Goal: Task Accomplishment & Management: Use online tool/utility

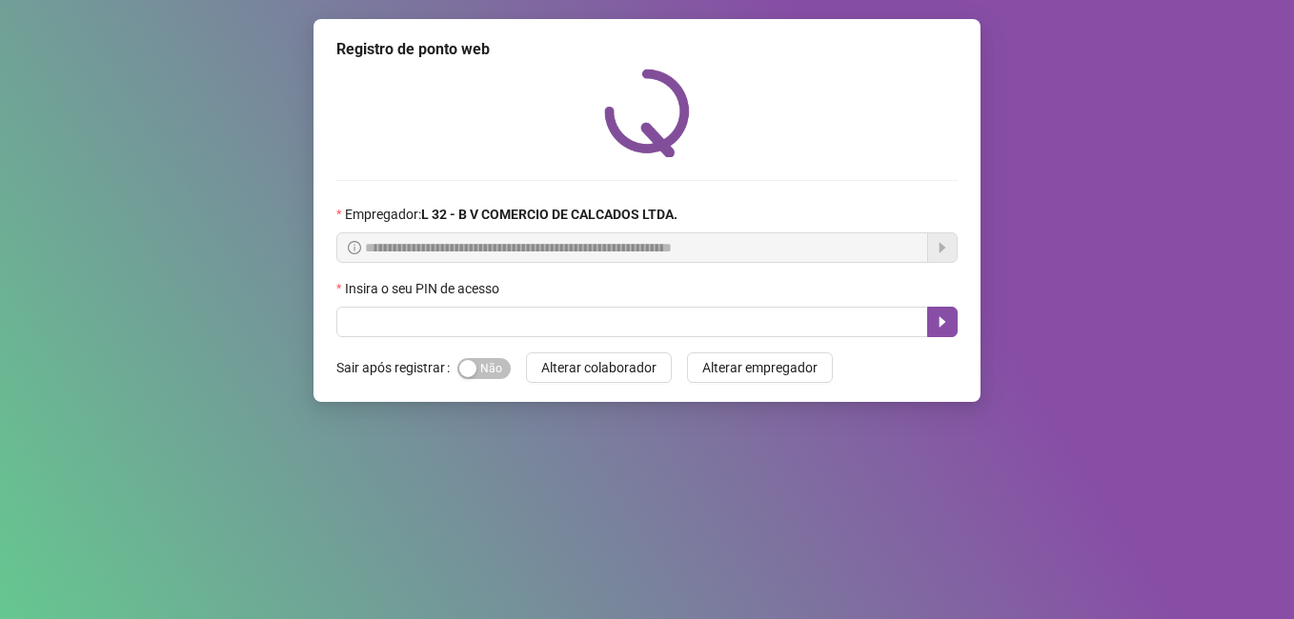
click at [512, 370] on form "Sair após registrar Sim Não Alterar colaborador Alterar empregador" at bounding box center [646, 367] width 621 height 30
click at [500, 370] on span "Sim Não" at bounding box center [483, 368] width 53 height 21
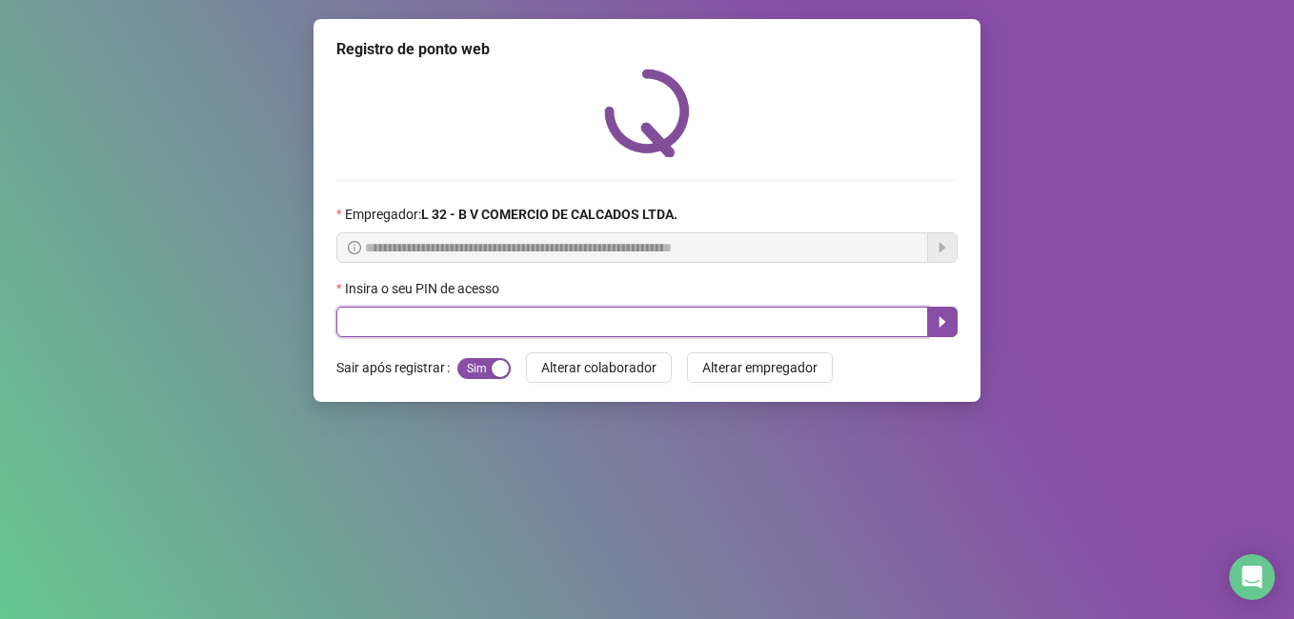
click at [518, 319] on input "text" at bounding box center [632, 322] width 592 height 30
type input "*****"
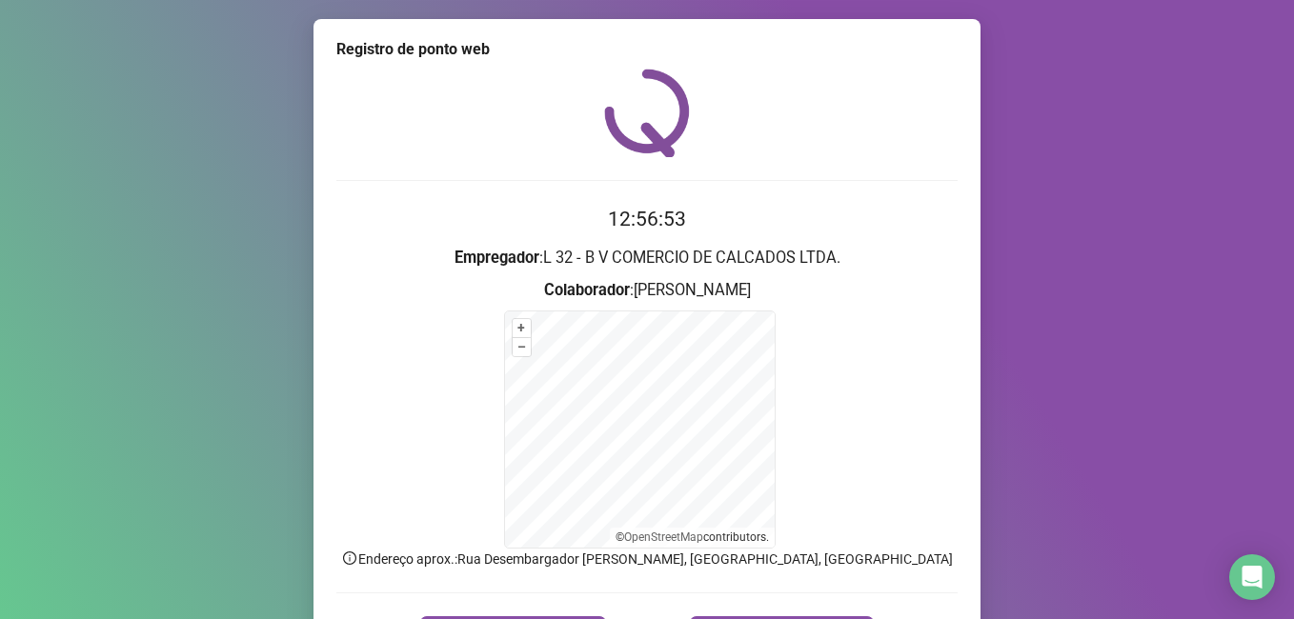
scroll to position [119, 0]
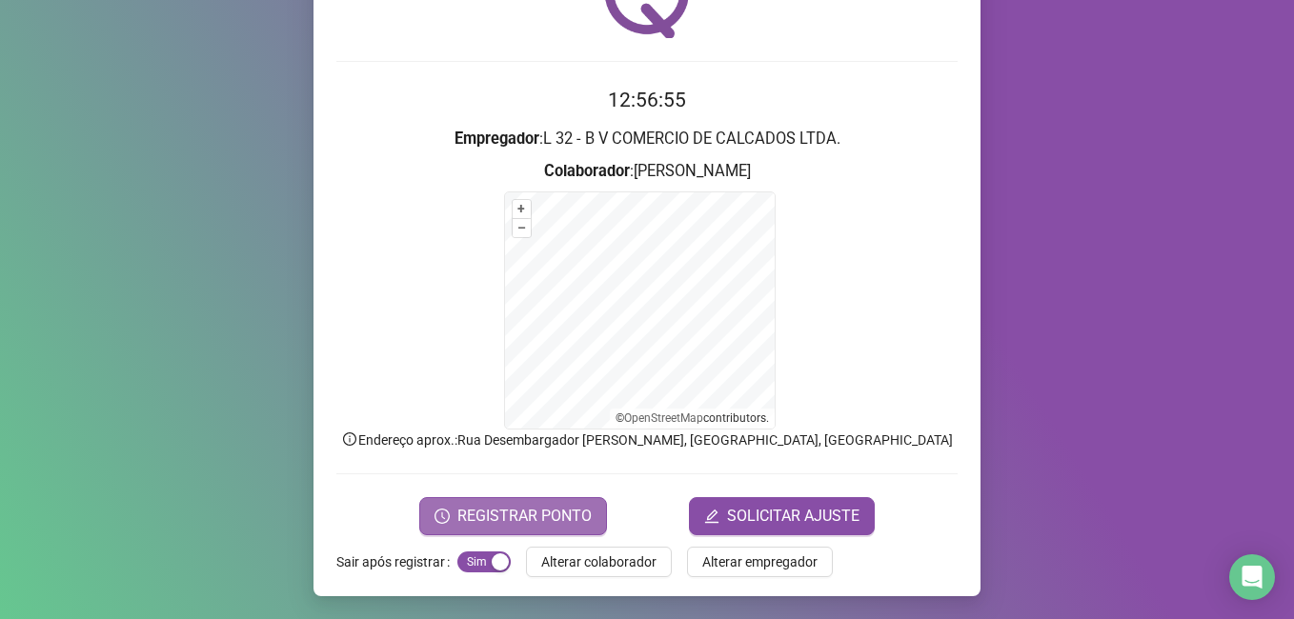
click at [512, 521] on span "REGISTRAR PONTO" at bounding box center [524, 516] width 134 height 23
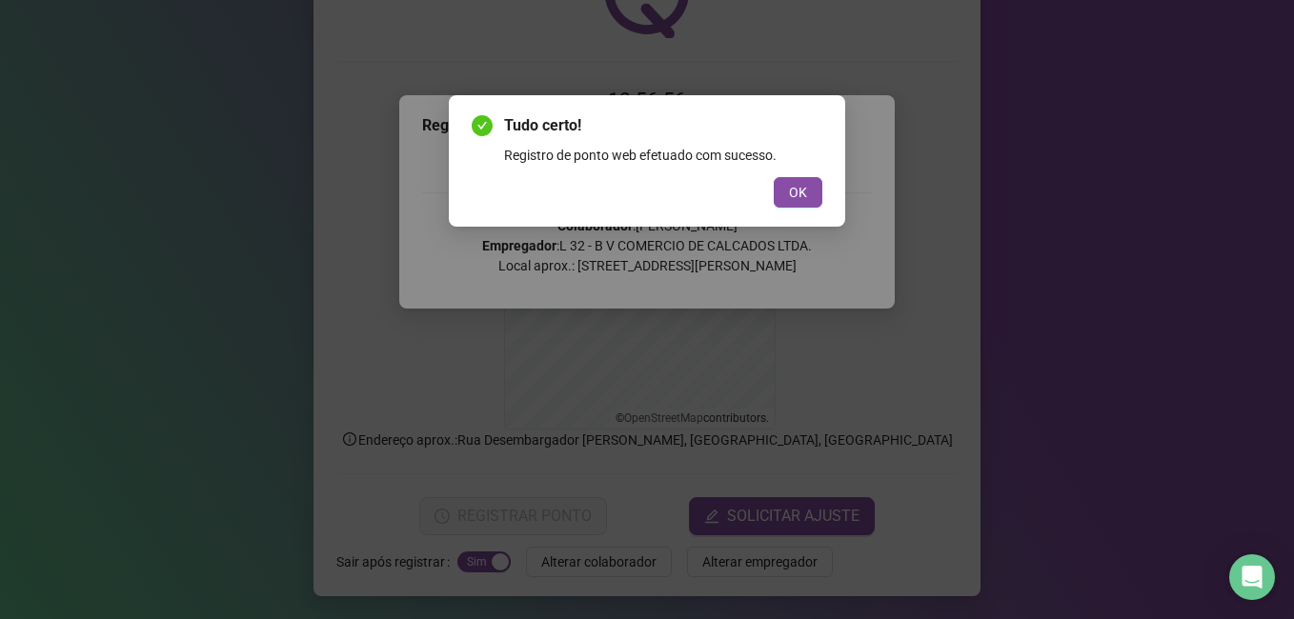
click at [816, 193] on button "OK" at bounding box center [798, 192] width 49 height 30
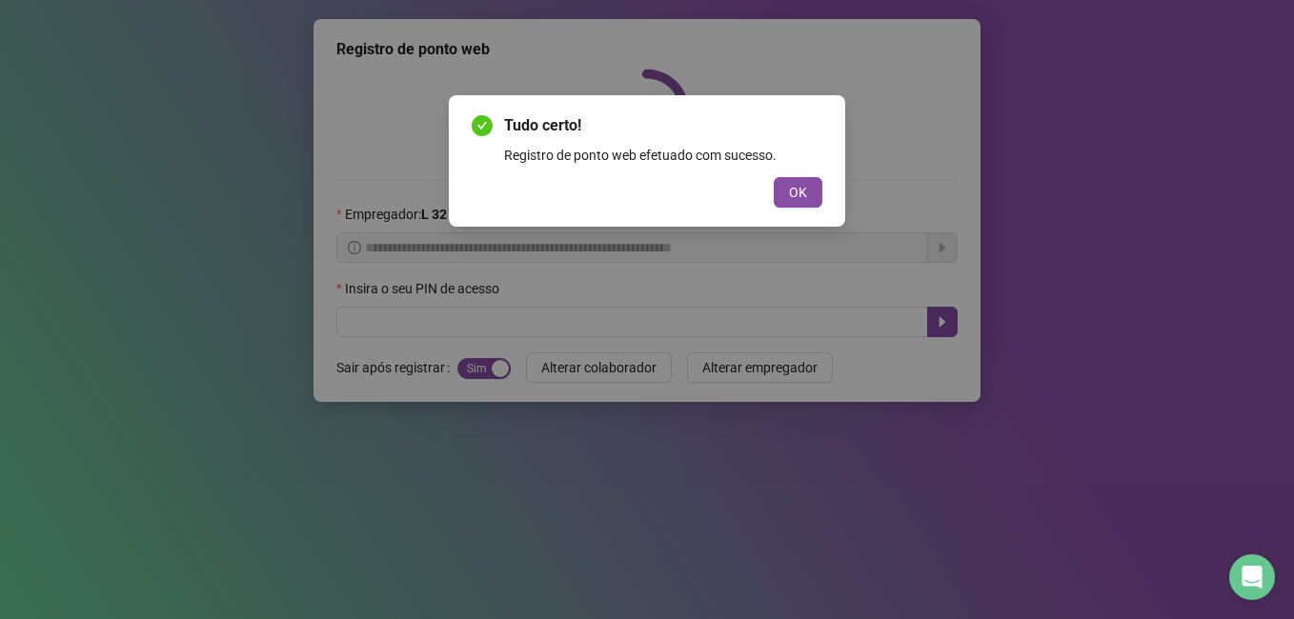
scroll to position [0, 0]
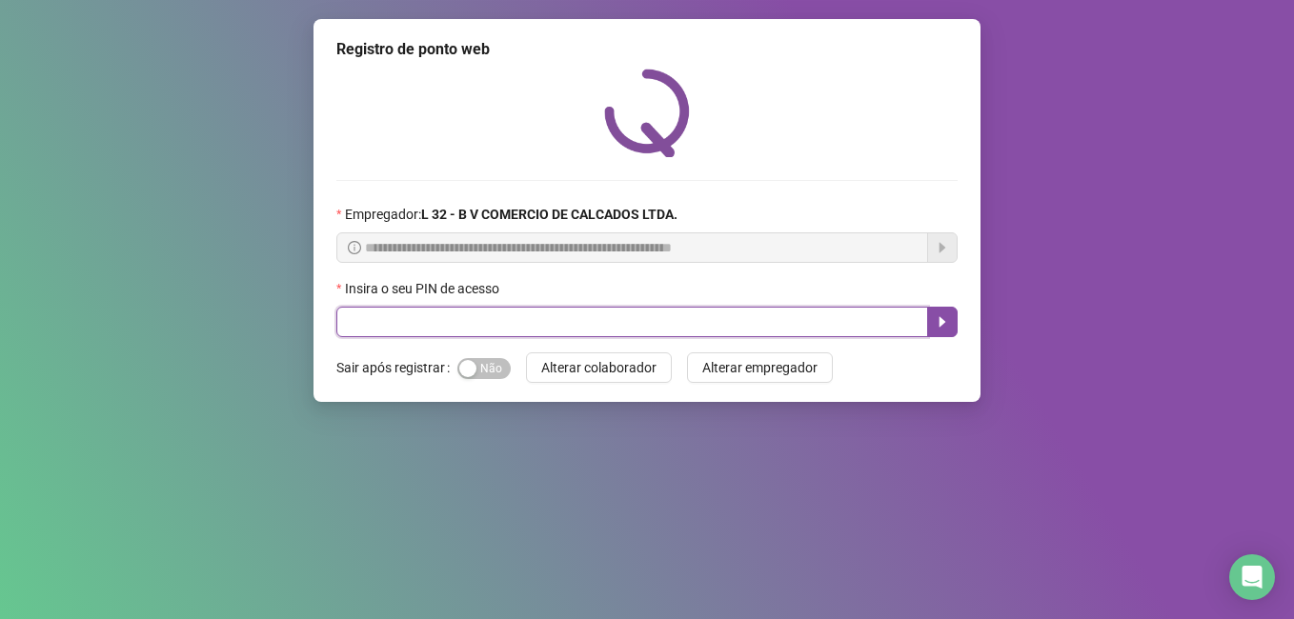
click at [378, 331] on input "text" at bounding box center [632, 322] width 592 height 30
type input "*****"
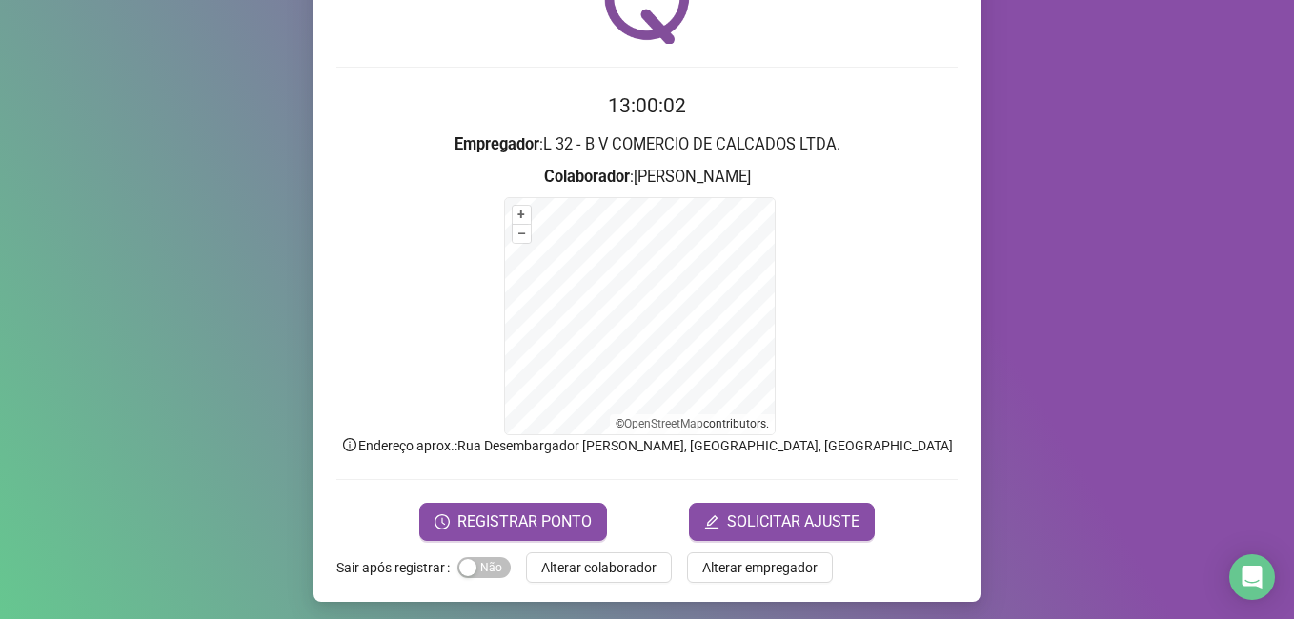
scroll to position [119, 0]
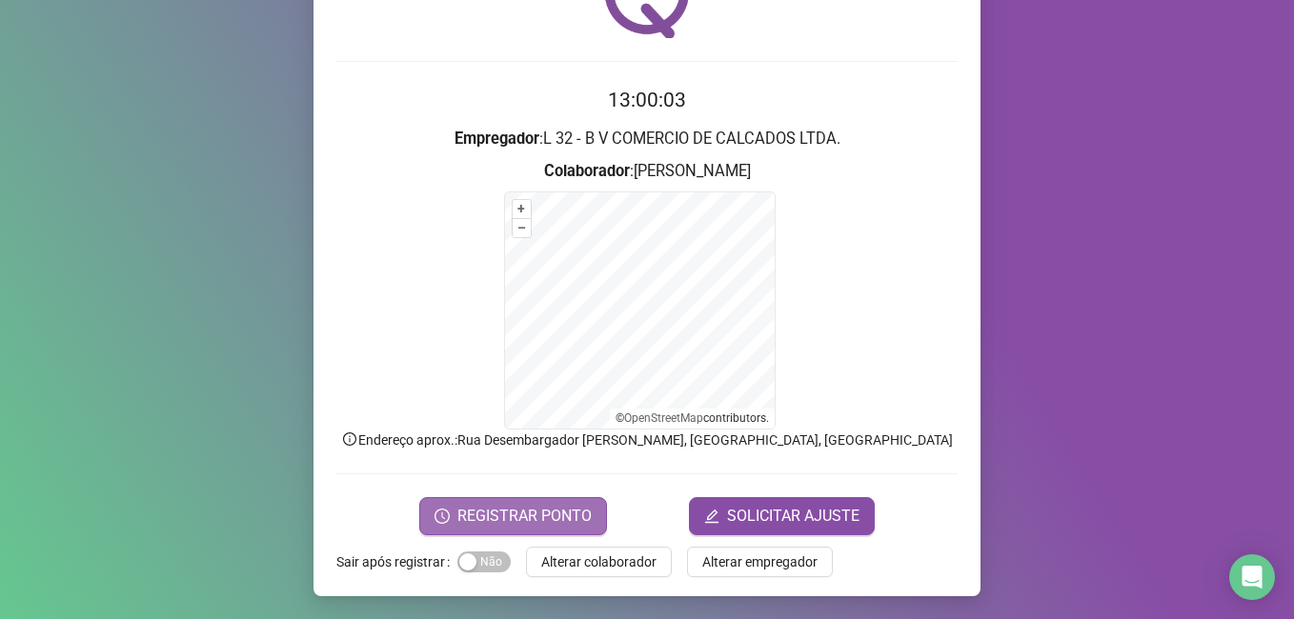
click at [493, 509] on span "REGISTRAR PONTO" at bounding box center [524, 516] width 134 height 23
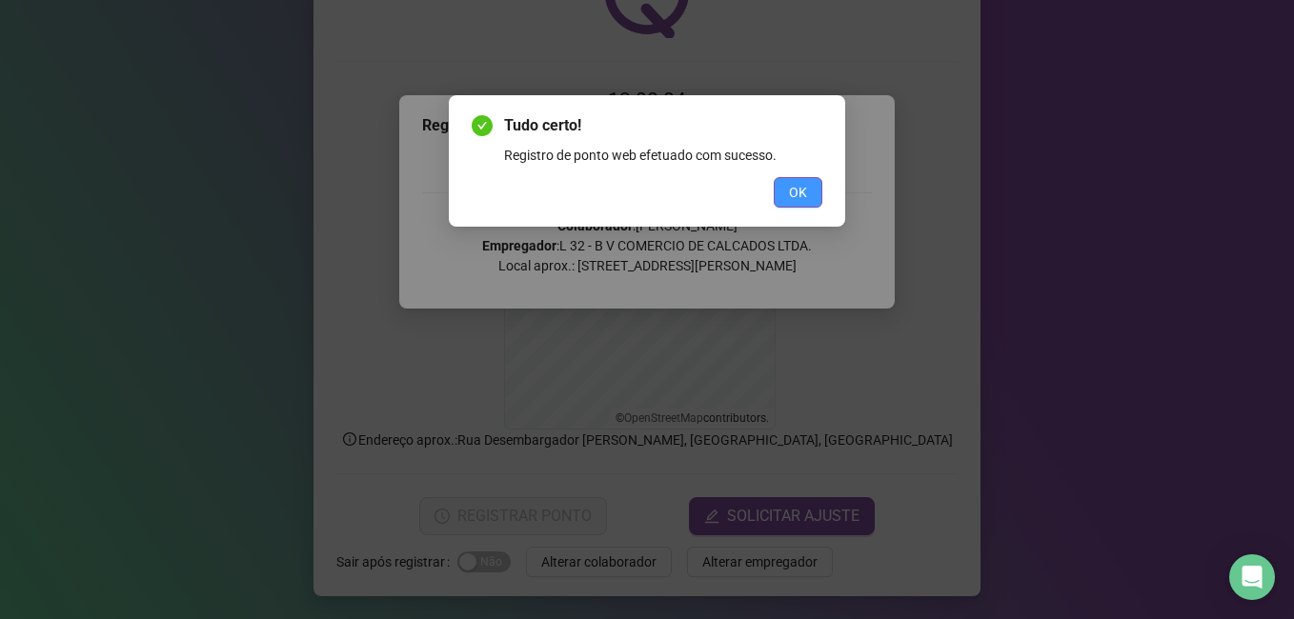
click at [790, 190] on span "OK" at bounding box center [798, 192] width 18 height 21
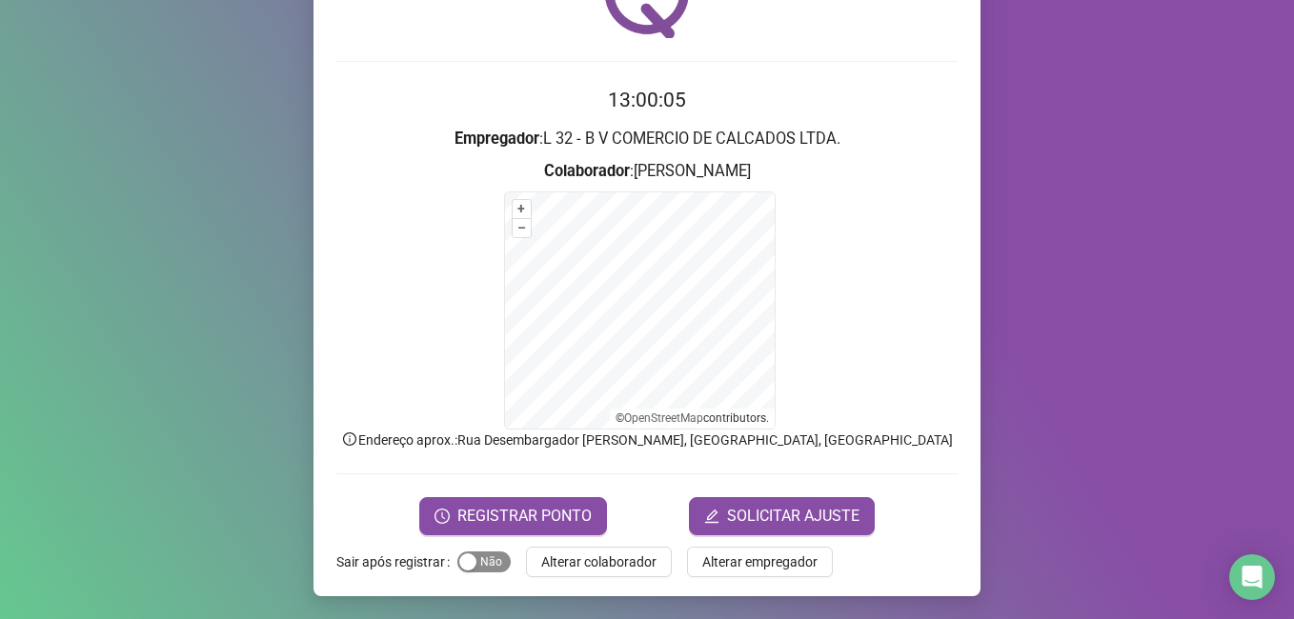
click at [477, 562] on span "Sim Não" at bounding box center [483, 562] width 53 height 21
click at [583, 559] on span "Alterar colaborador" at bounding box center [598, 562] width 115 height 21
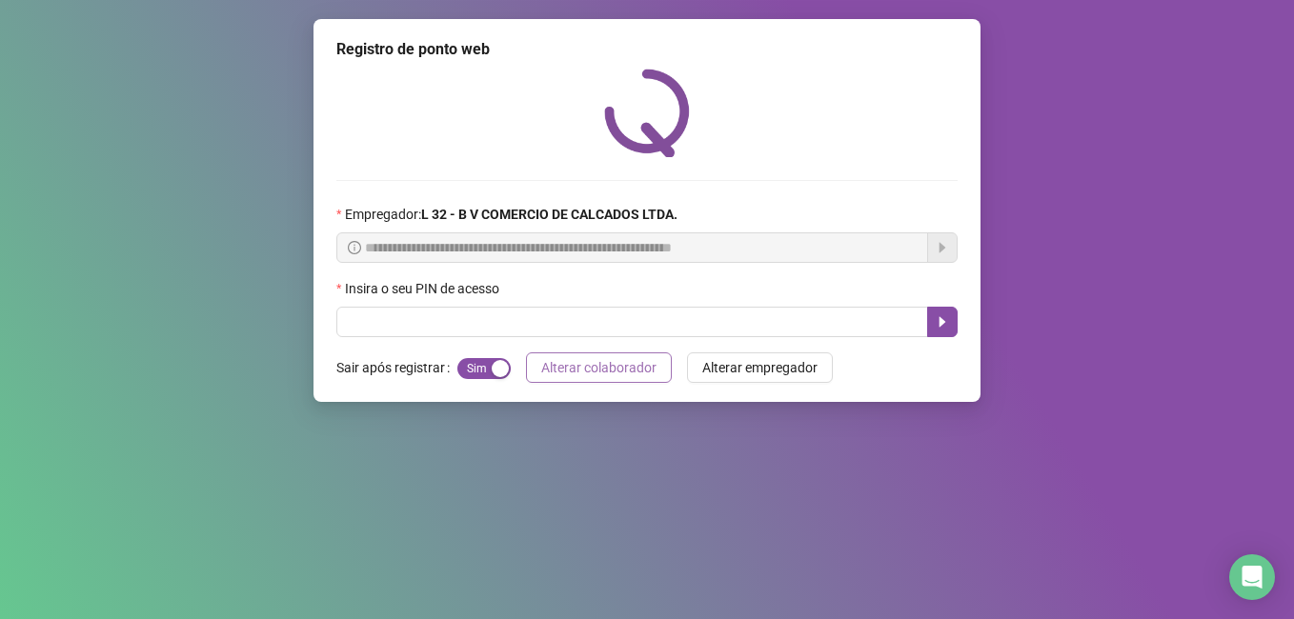
scroll to position [0, 0]
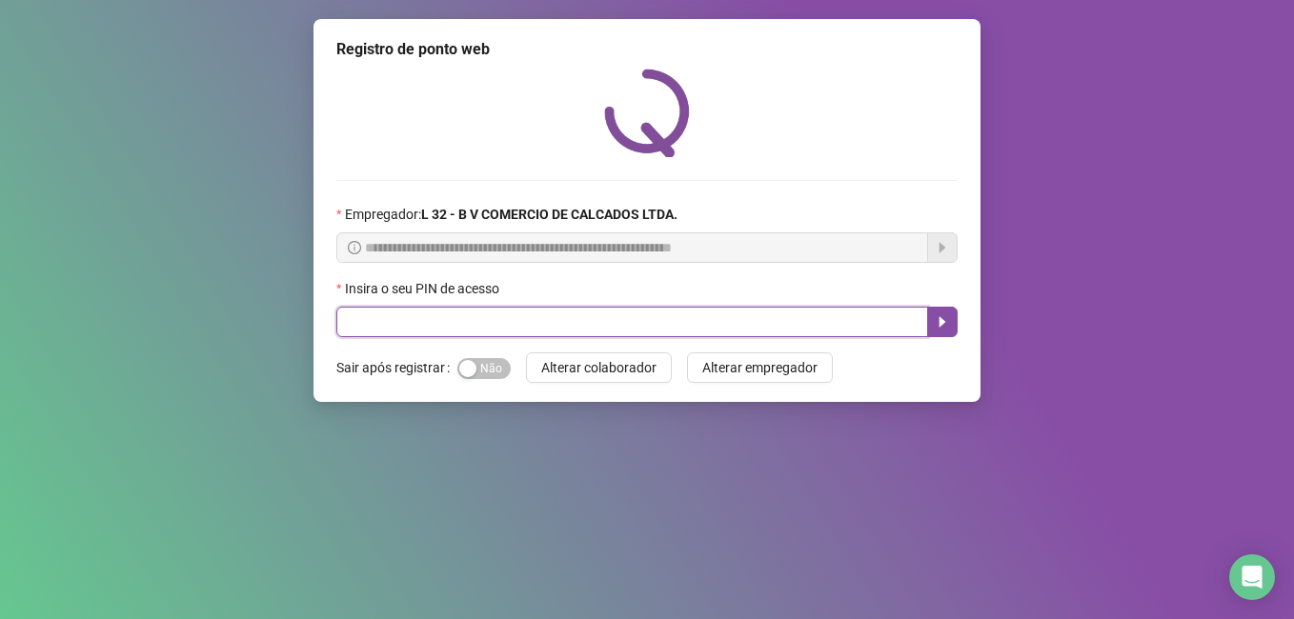
click at [447, 314] on input "text" at bounding box center [632, 322] width 592 height 30
type input "*****"
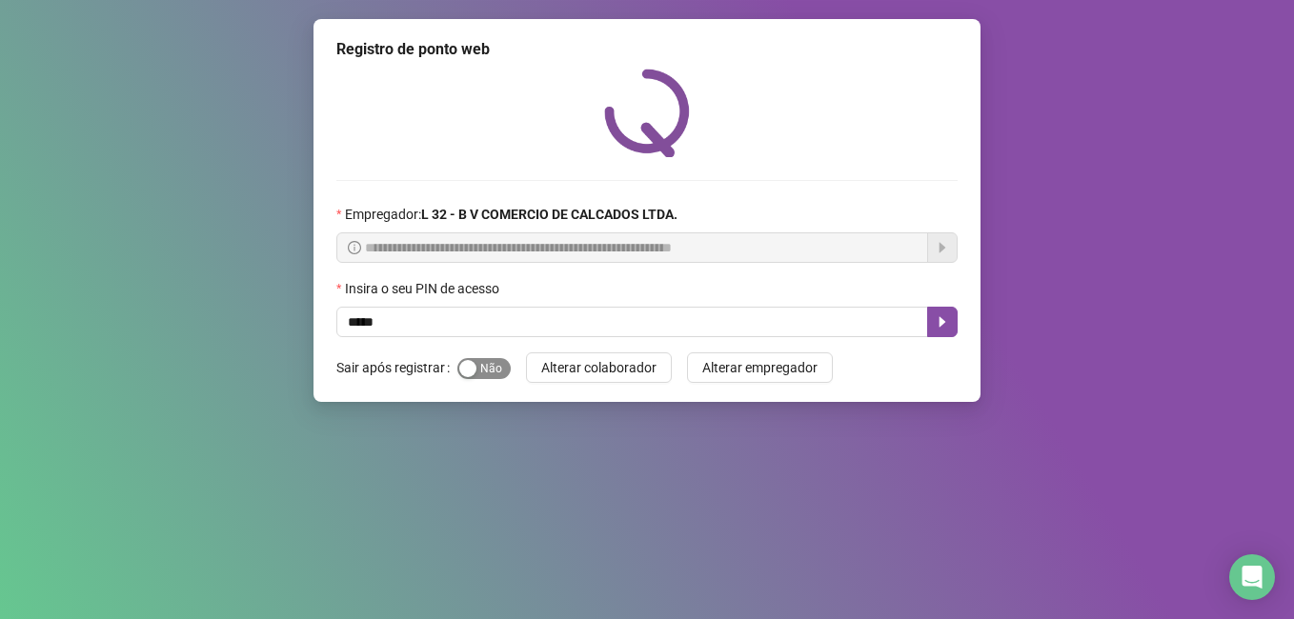
click at [474, 368] on button "Sim Não" at bounding box center [483, 368] width 53 height 21
click at [941, 314] on icon "caret-right" at bounding box center [941, 321] width 15 height 15
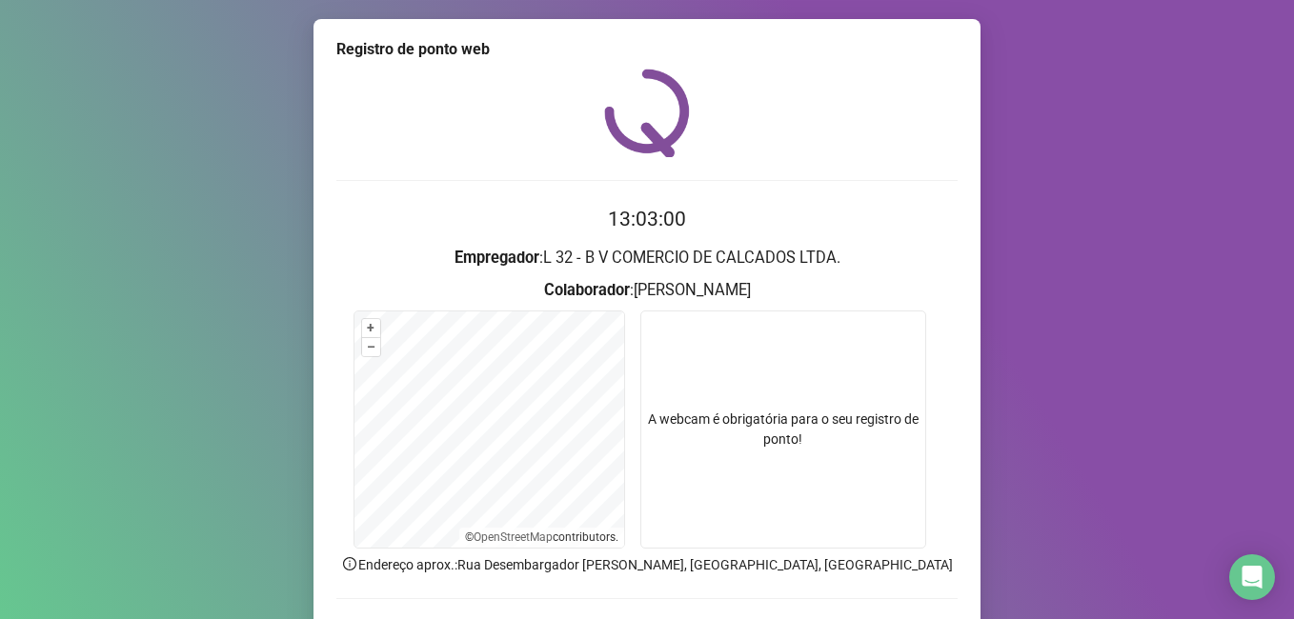
scroll to position [125, 0]
